Goal: Navigation & Orientation: Find specific page/section

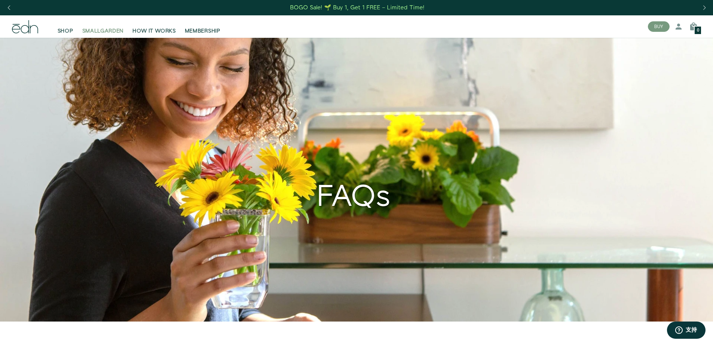
click at [112, 29] on span "SMALLGARDEN" at bounding box center [103, 30] width 42 height 7
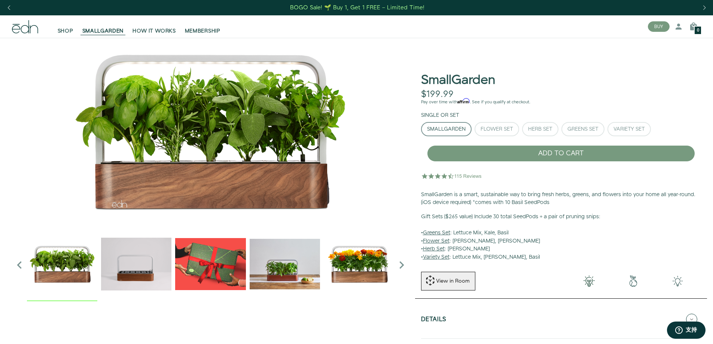
click at [288, 268] on img "4 / 6" at bounding box center [285, 264] width 70 height 70
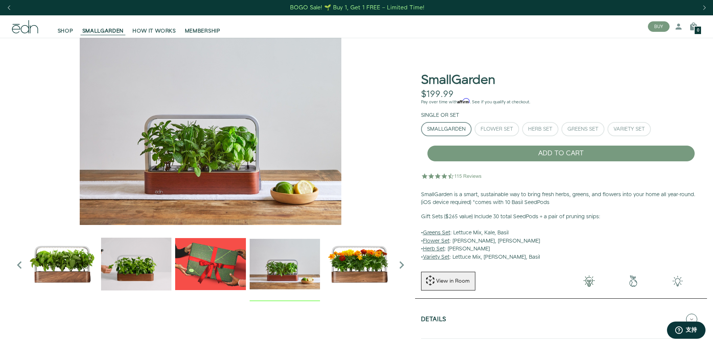
click at [357, 264] on img "5 / 6" at bounding box center [359, 264] width 70 height 70
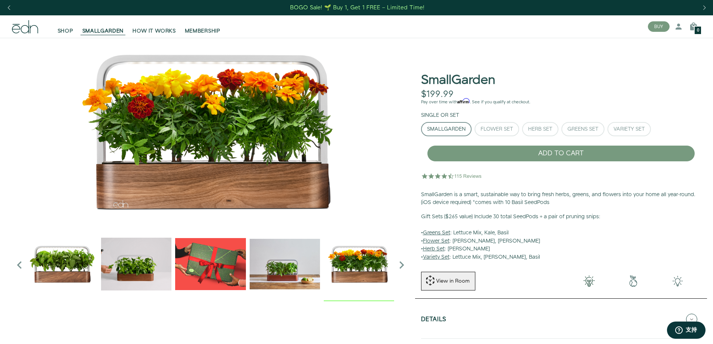
click at [401, 262] on icon "Next slide" at bounding box center [401, 264] width 15 height 15
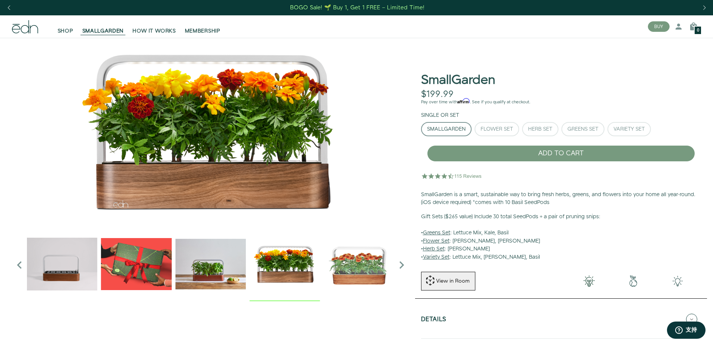
click at [401, 262] on icon "Next slide" at bounding box center [401, 264] width 15 height 15
click at [46, 264] on img "2 / 6" at bounding box center [62, 264] width 70 height 70
click at [17, 265] on icon "Previous slide" at bounding box center [19, 264] width 15 height 15
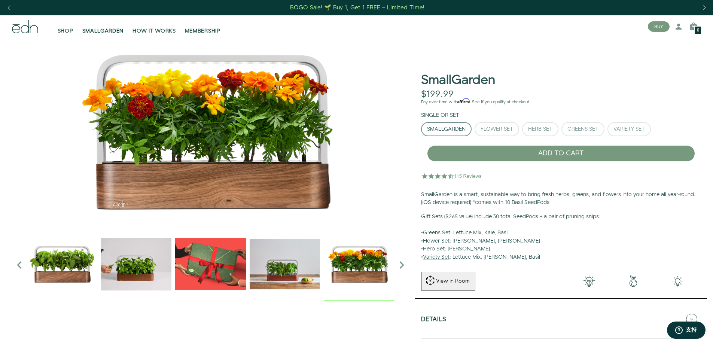
click at [17, 265] on icon "Previous slide" at bounding box center [19, 264] width 15 height 15
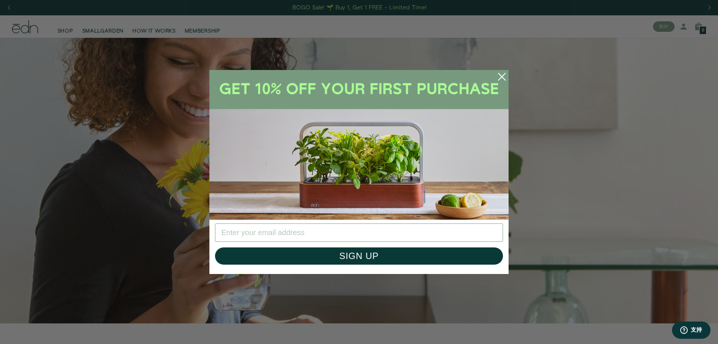
click at [500, 71] on circle "Close dialog" at bounding box center [502, 76] width 16 height 16
